Goal: Information Seeking & Learning: Learn about a topic

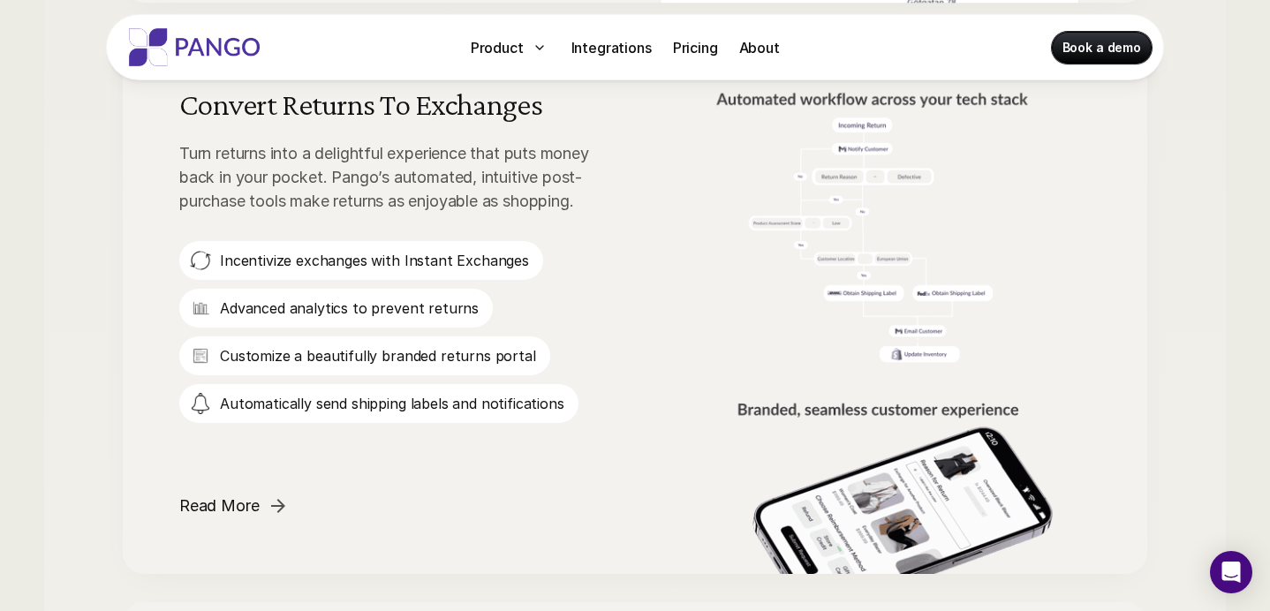
scroll to position [1700, 0]
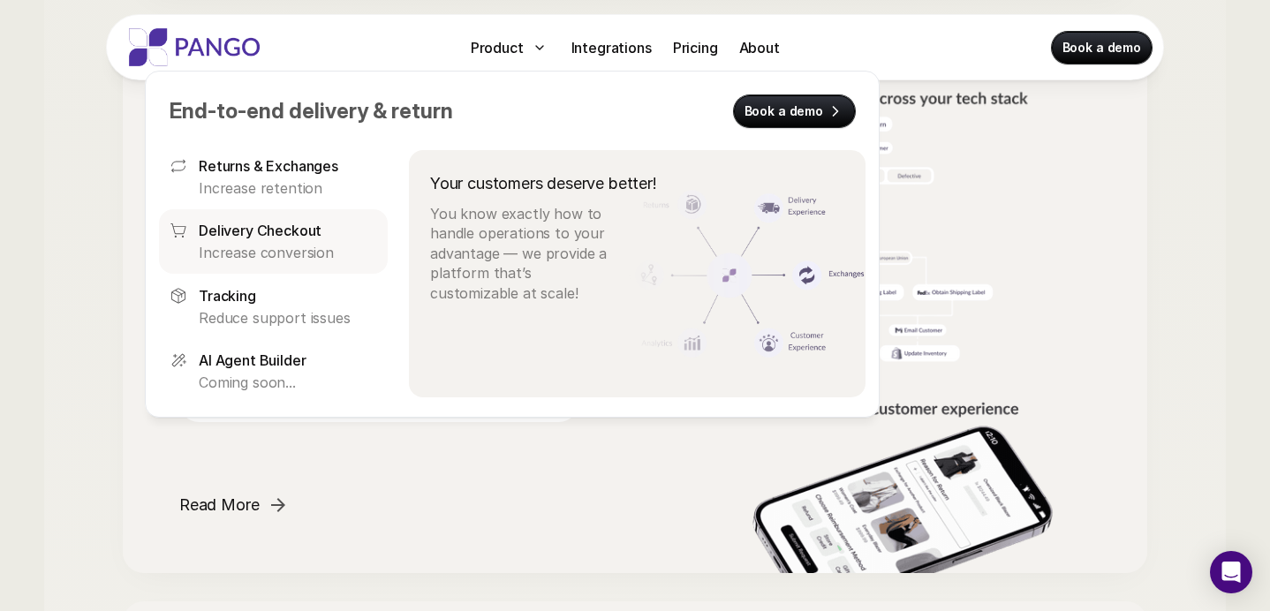
click at [258, 230] on p "Delivery Checkout" at bounding box center [260, 230] width 123 height 21
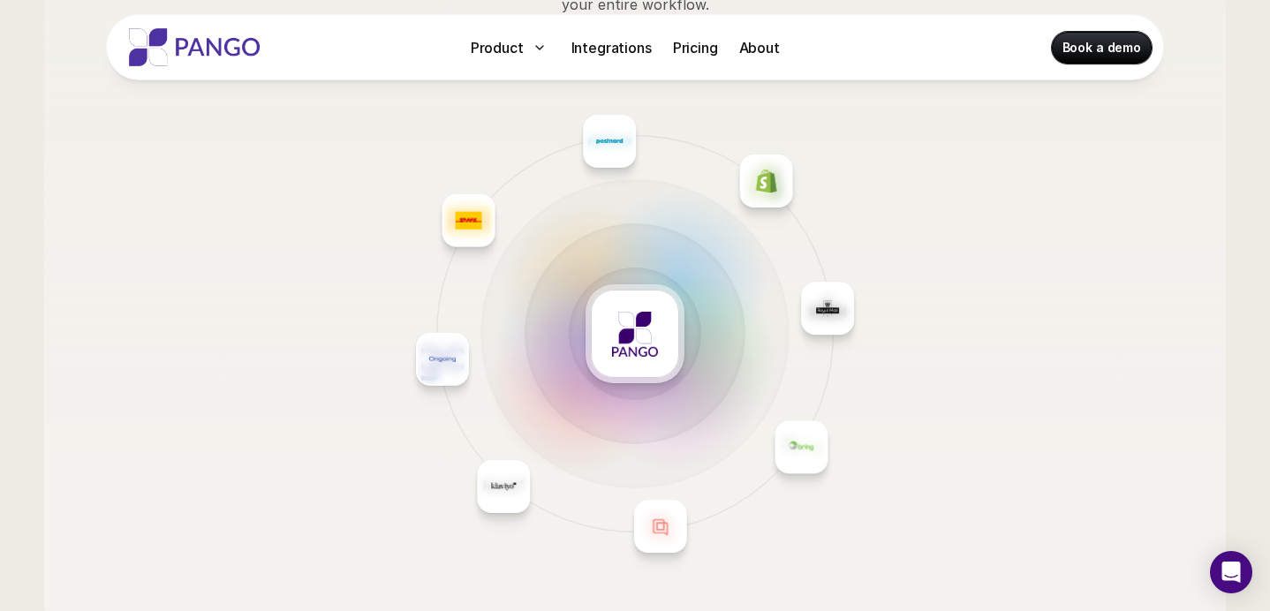
scroll to position [2390, 0]
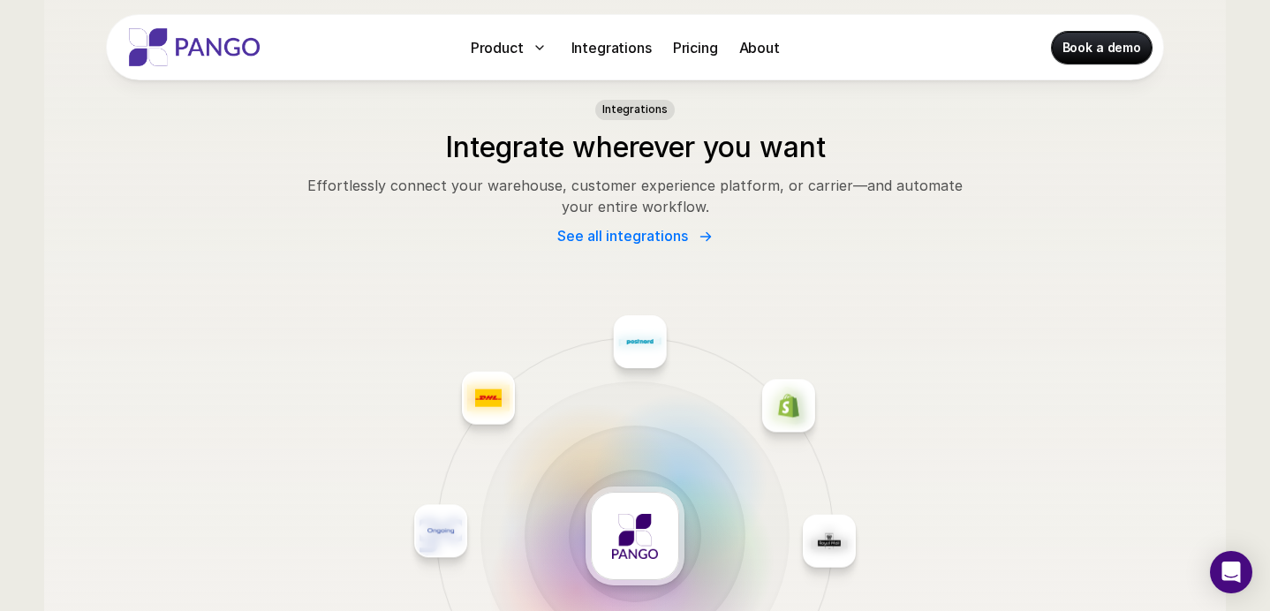
click at [629, 232] on p "See all integrations" at bounding box center [622, 236] width 131 height 17
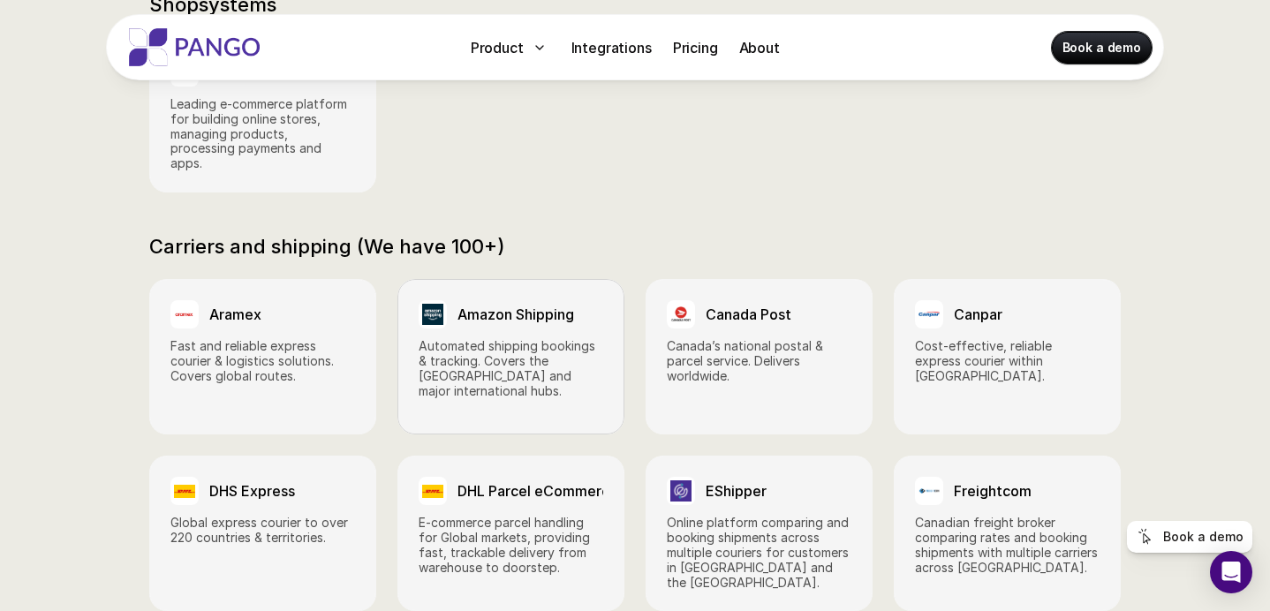
scroll to position [1378, 0]
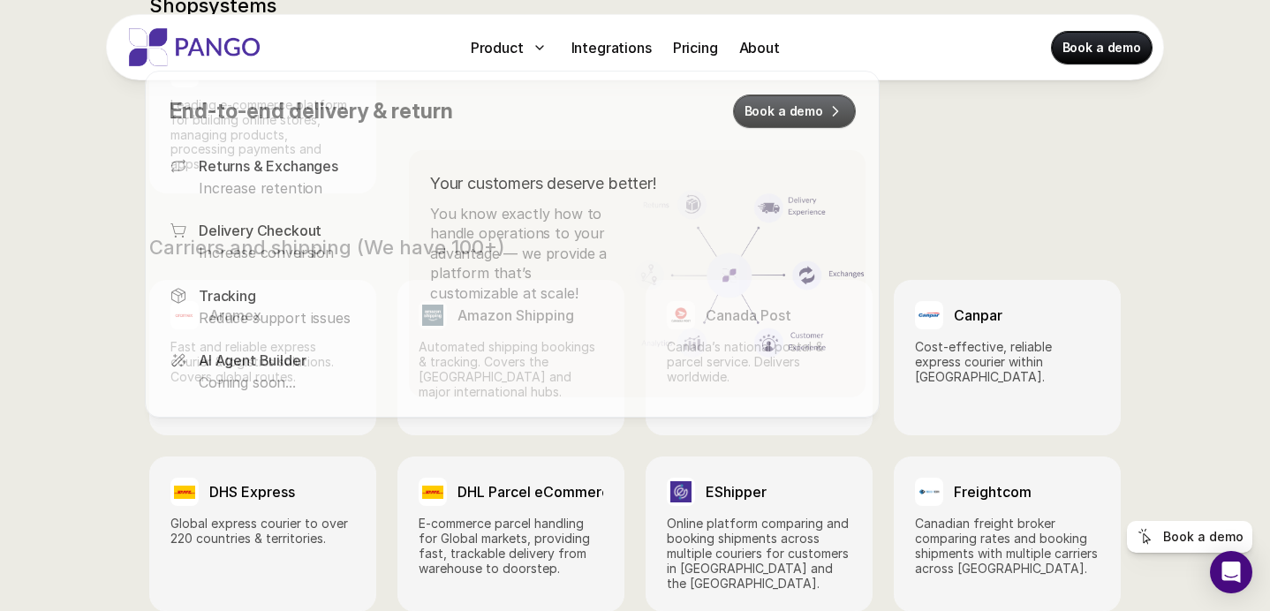
click at [1021, 196] on div "Current Integrations Customer Experience & Messaging Gorgias Customer support h…" at bounding box center [635, 607] width 1270 height 2286
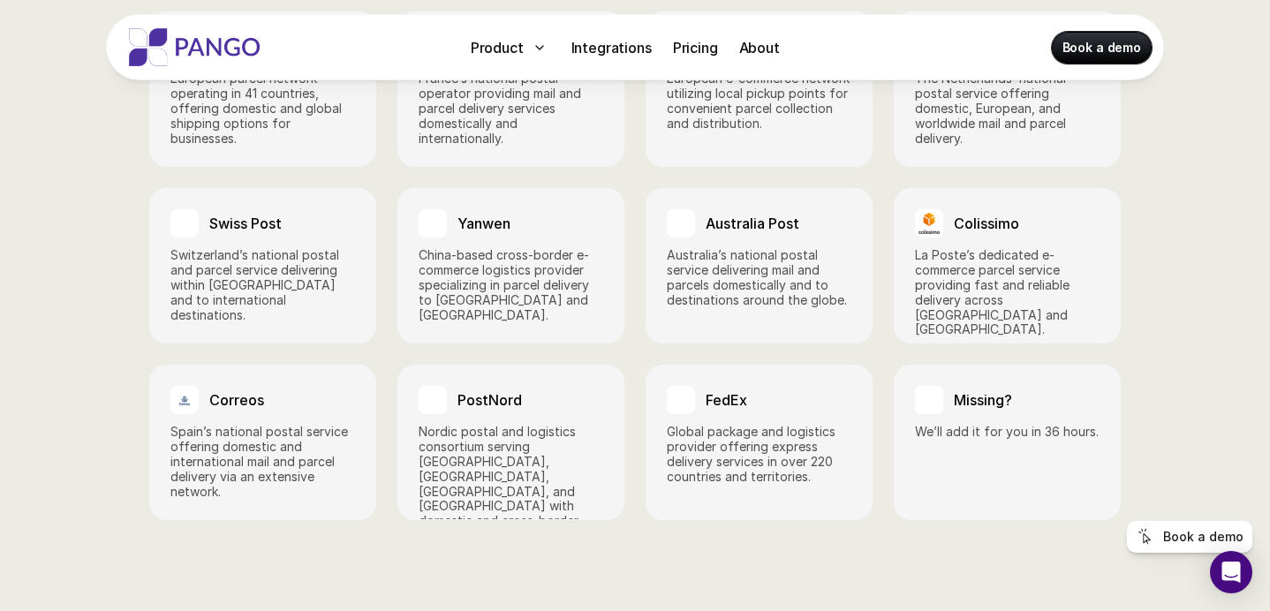
scroll to position [2953, 0]
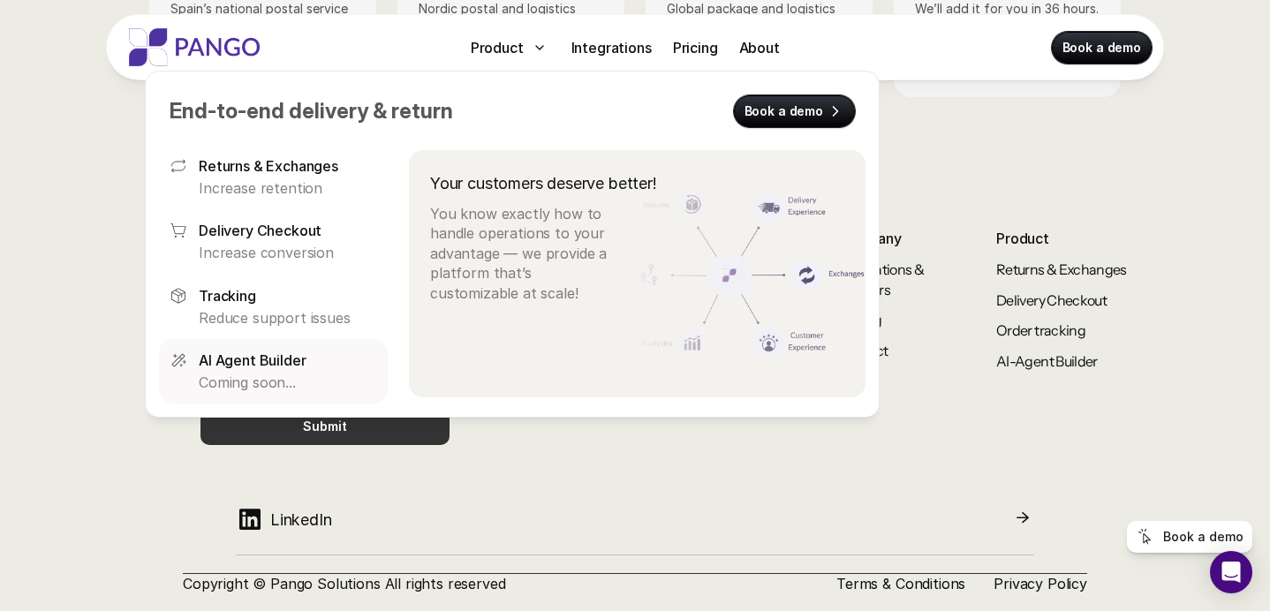
click at [246, 374] on p "Coming soon..." at bounding box center [288, 382] width 178 height 19
click at [248, 176] on p "Returns & Exchanges" at bounding box center [269, 165] width 140 height 21
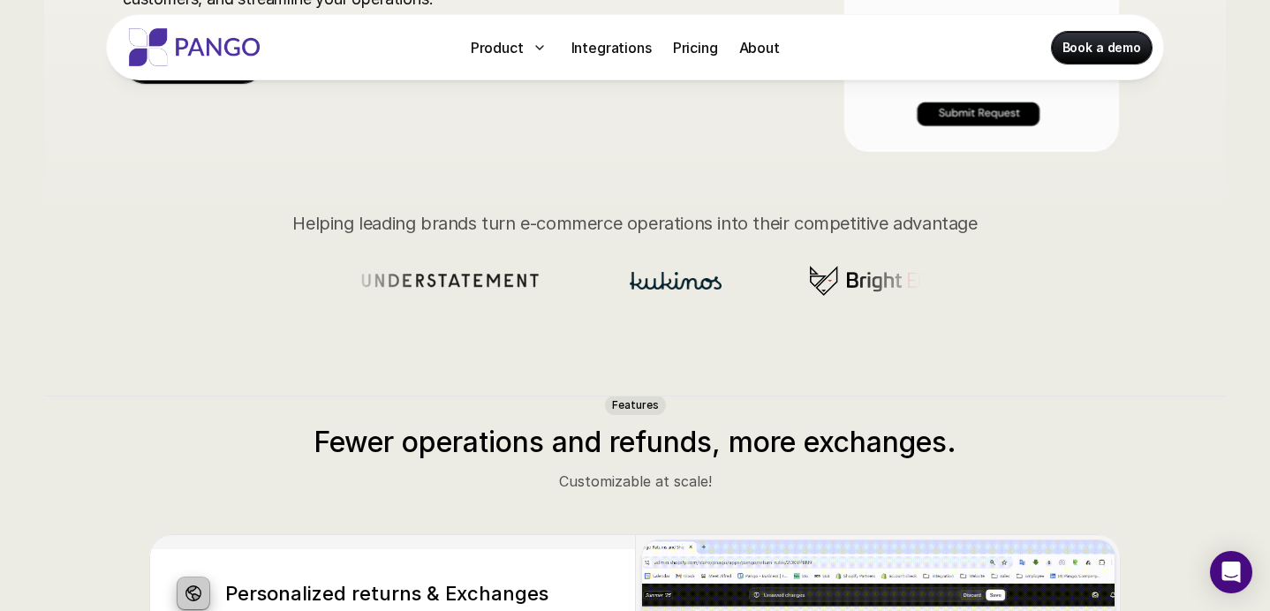
scroll to position [882, 0]
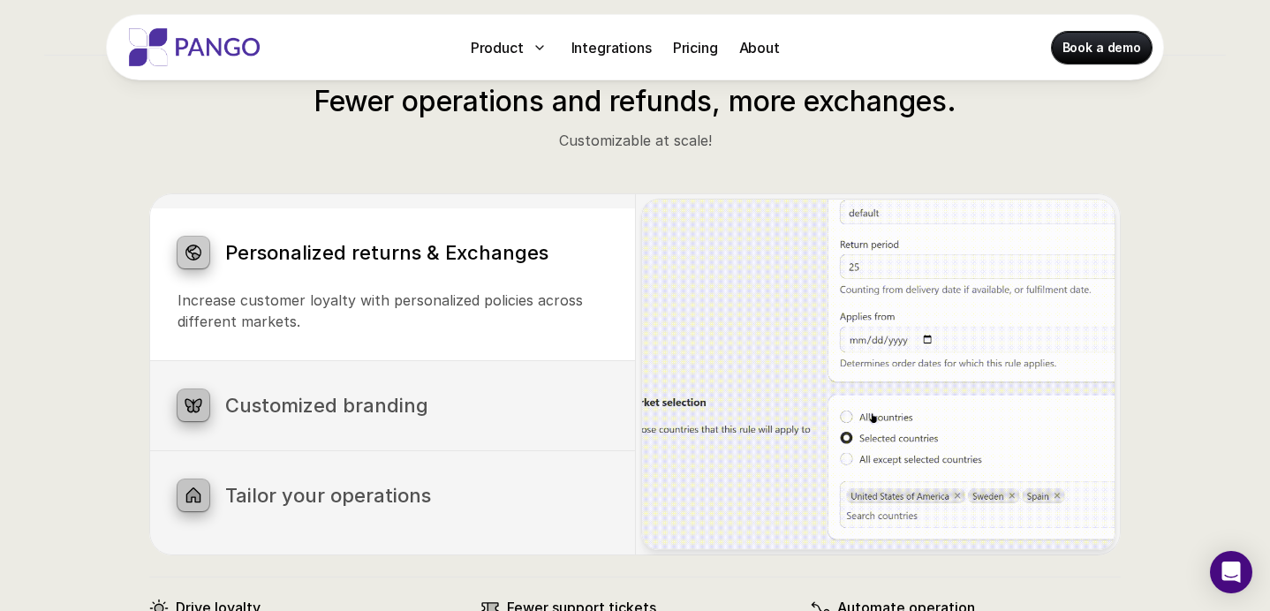
click at [555, 408] on h3 "Customized branding" at bounding box center [416, 405] width 382 height 23
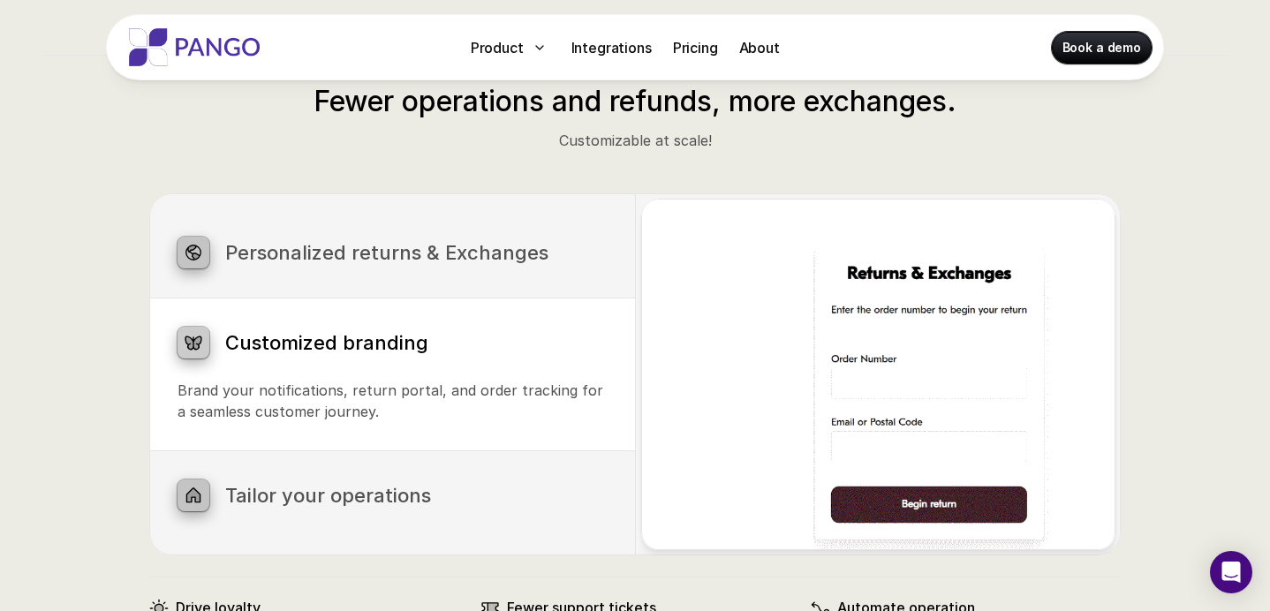
click at [530, 533] on div "Tailor your operations Build your perfect returns process in under a minute, ex…" at bounding box center [392, 495] width 486 height 89
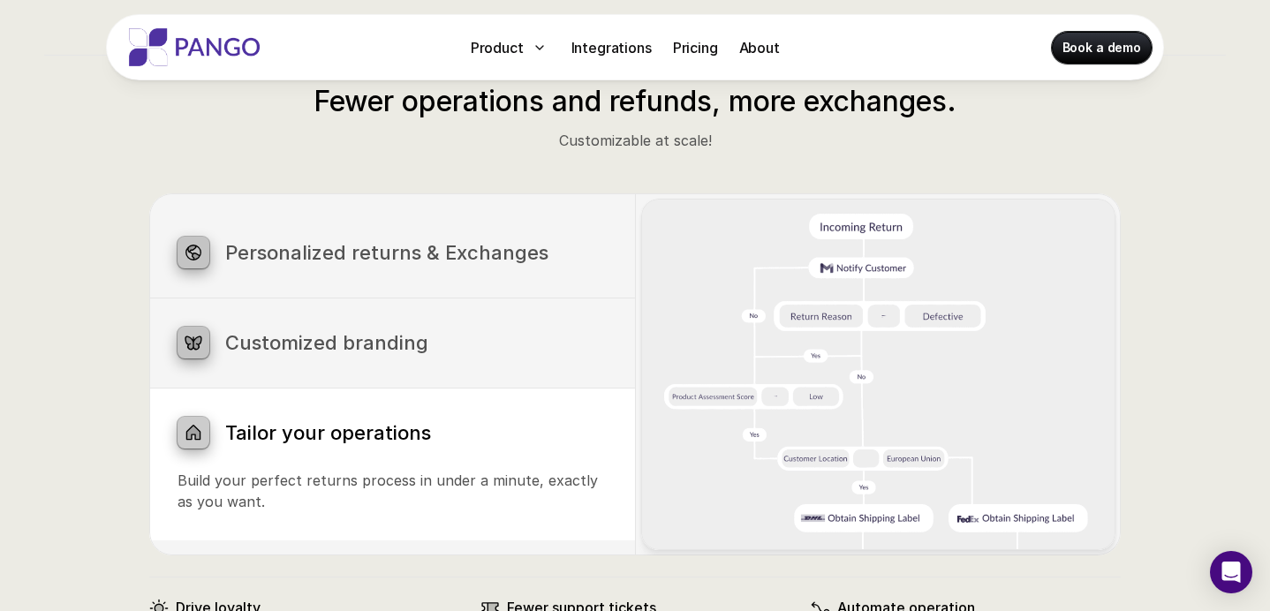
click at [509, 244] on h3 "Personalized returns & Exchanges" at bounding box center [416, 252] width 382 height 23
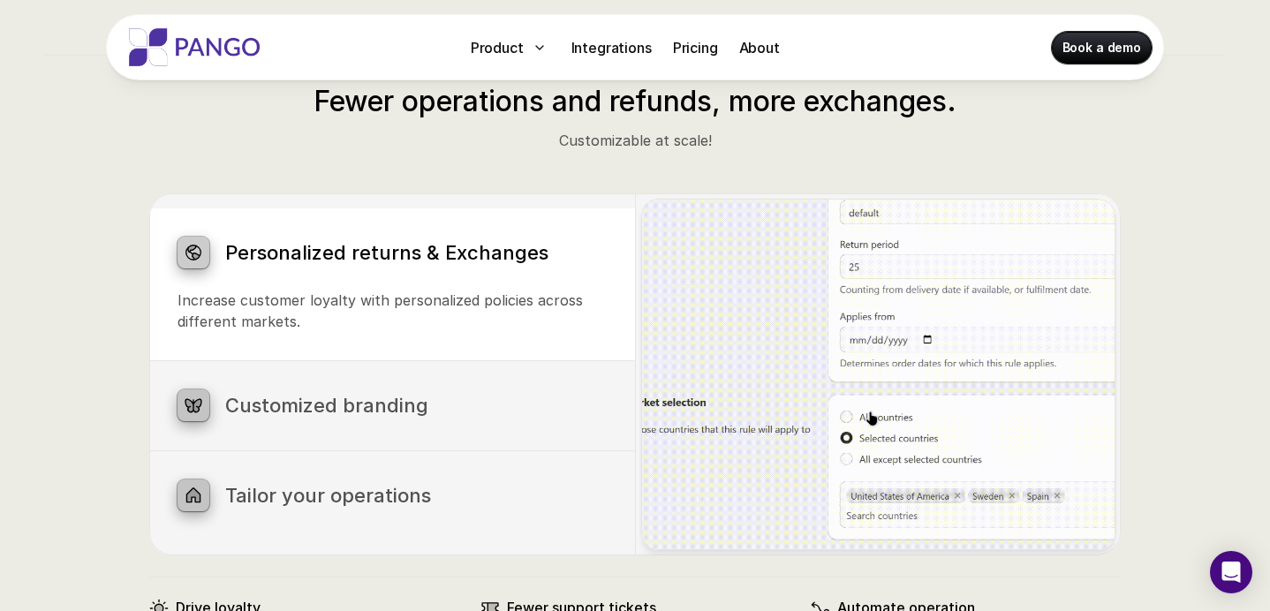
click at [414, 400] on h3 "Customized branding" at bounding box center [416, 405] width 382 height 23
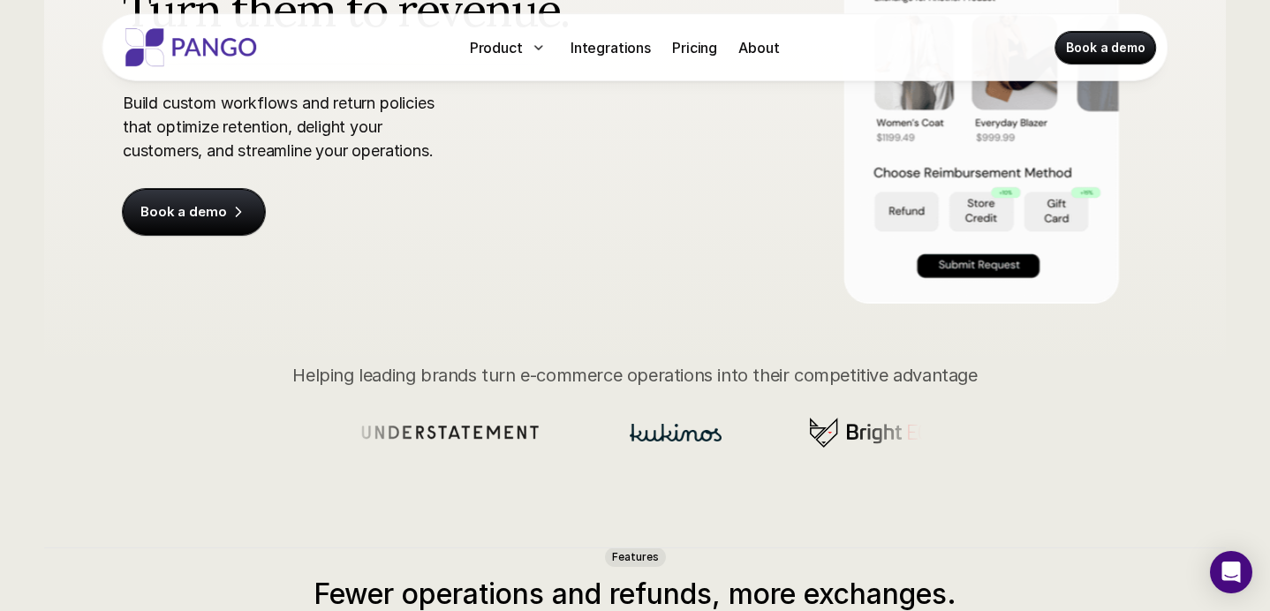
scroll to position [0, 0]
